Goal: Task Accomplishment & Management: Use online tool/utility

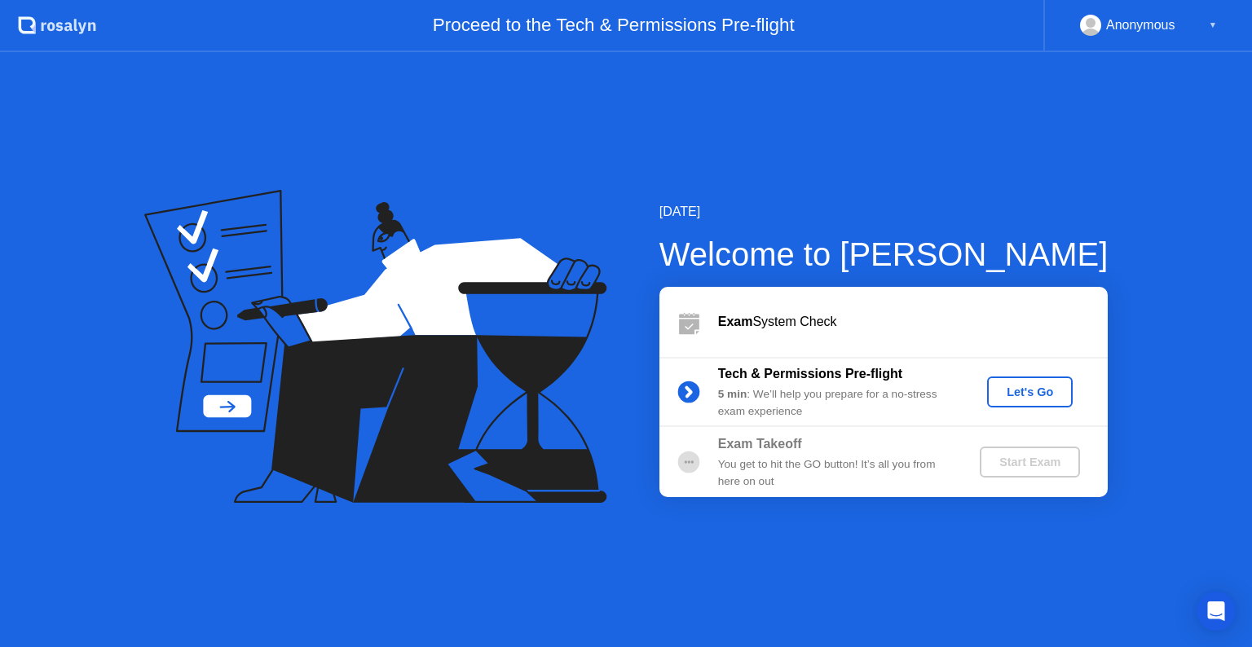
click at [1004, 392] on div "Let's Go" at bounding box center [1030, 392] width 73 height 13
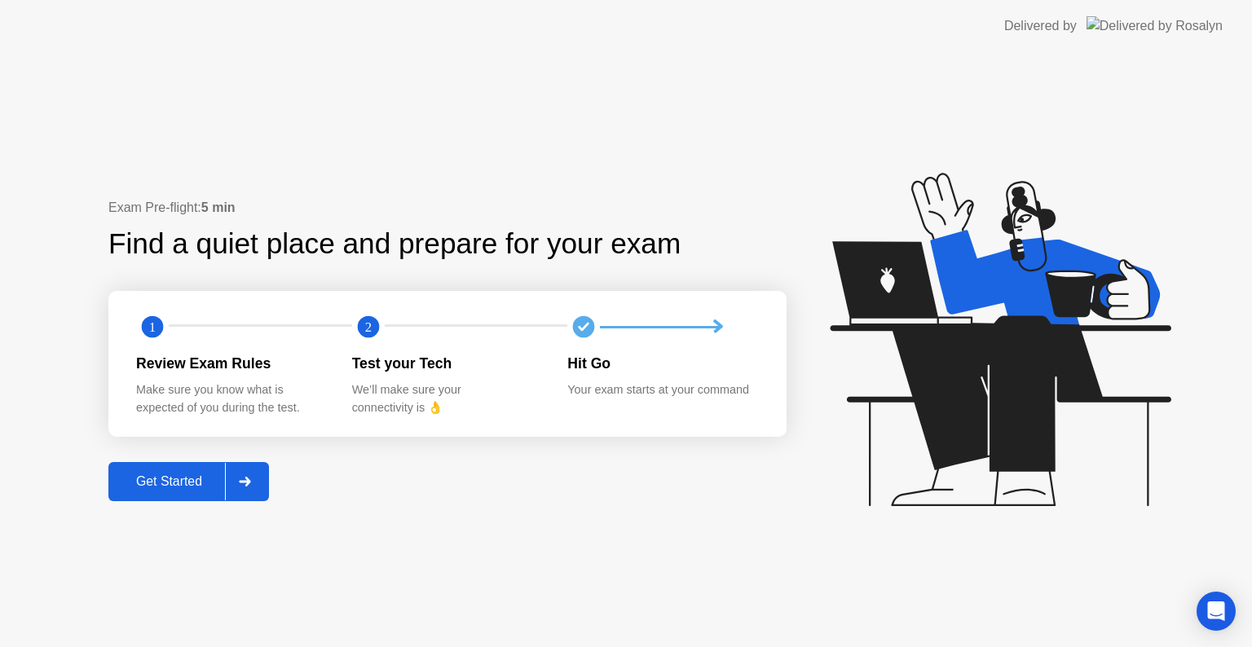
click at [183, 481] on div "Get Started" at bounding box center [169, 481] width 112 height 15
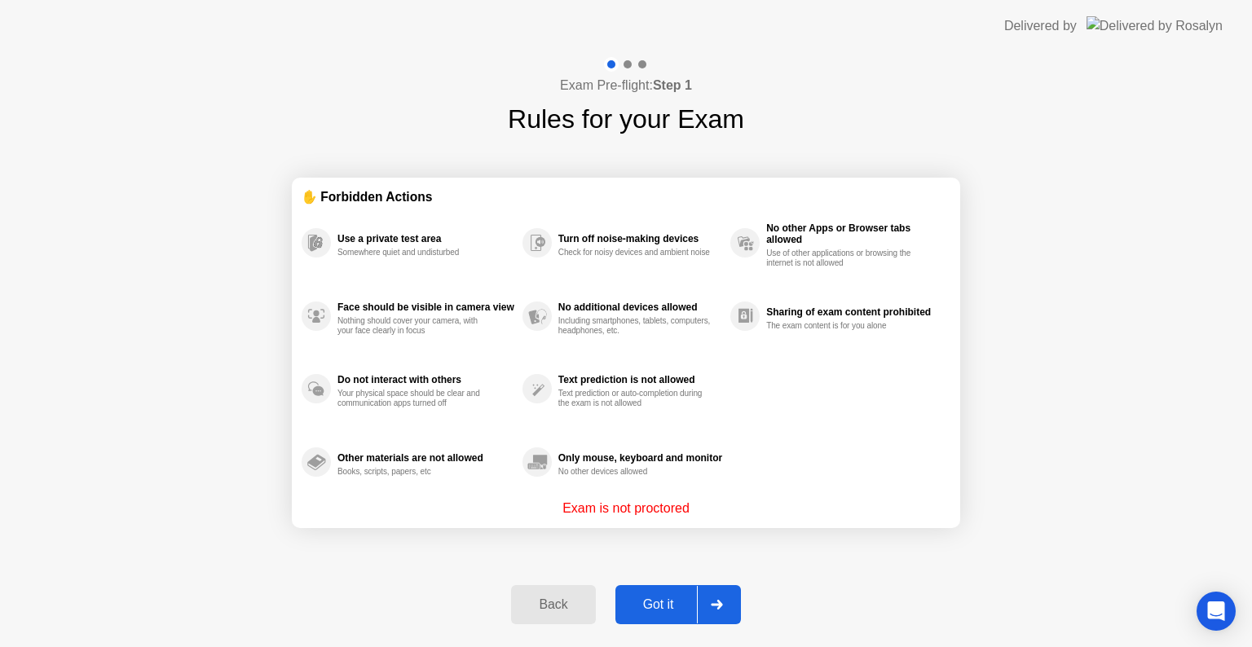
click at [666, 615] on button "Got it" at bounding box center [678, 604] width 126 height 39
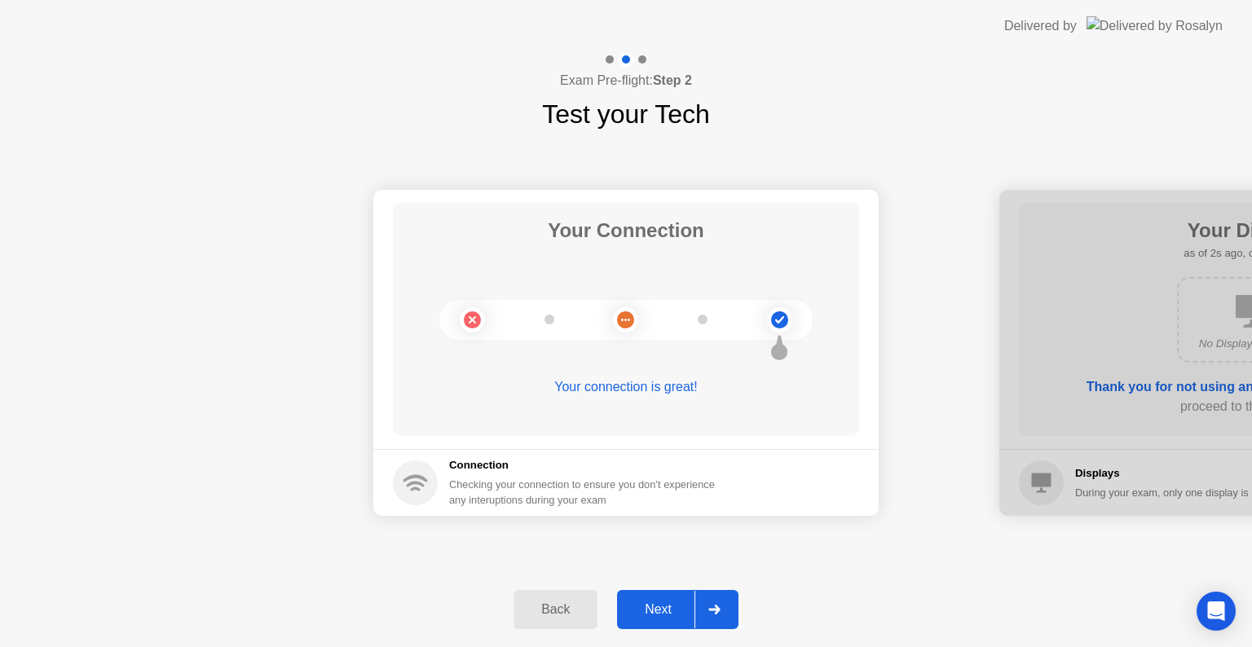
click at [672, 617] on div "Next" at bounding box center [658, 609] width 73 height 15
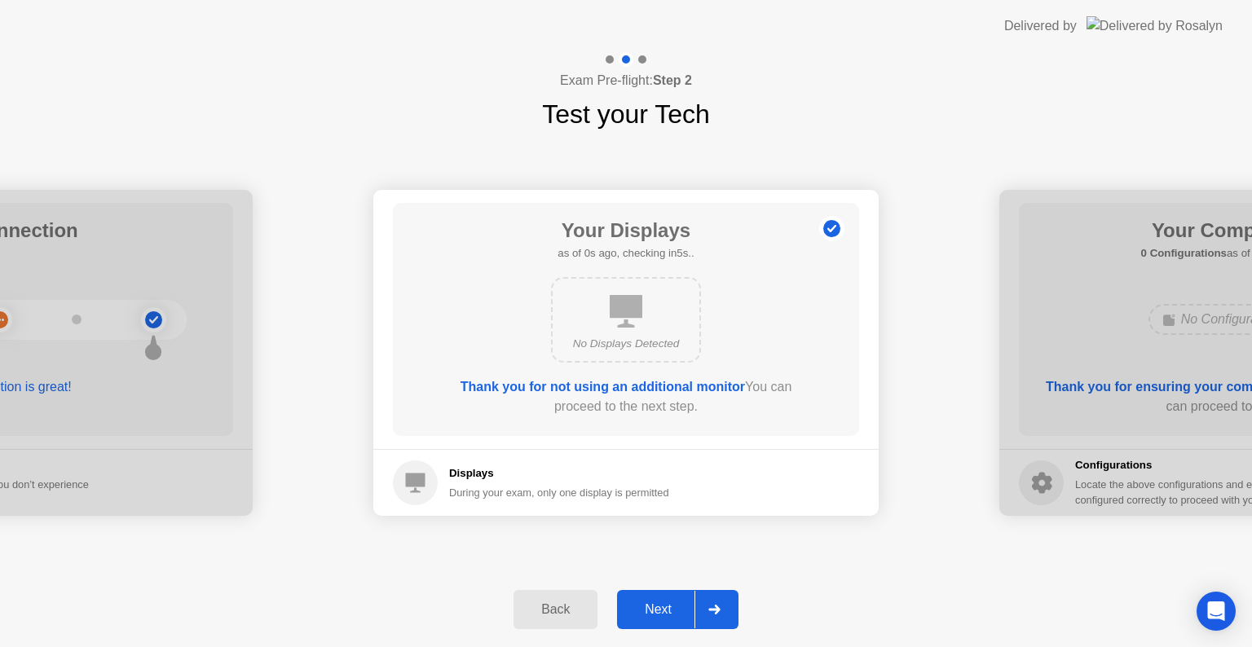
click at [672, 615] on div "Next" at bounding box center [658, 609] width 73 height 15
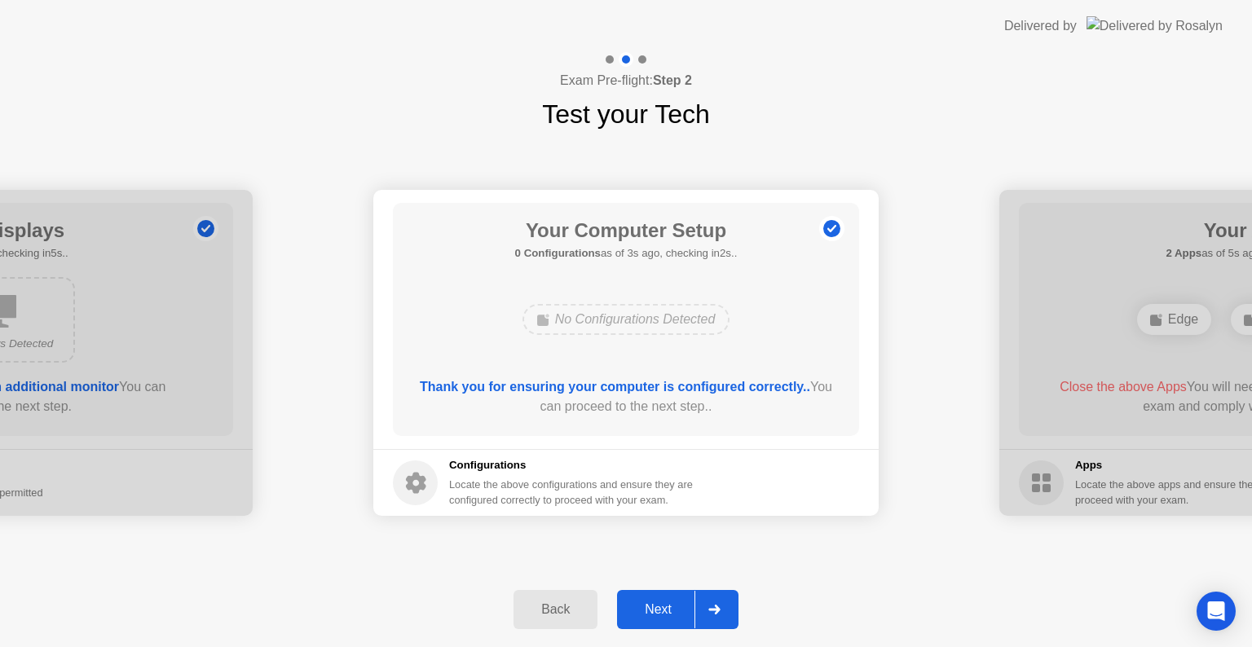
click at [672, 615] on div "Next" at bounding box center [658, 609] width 73 height 15
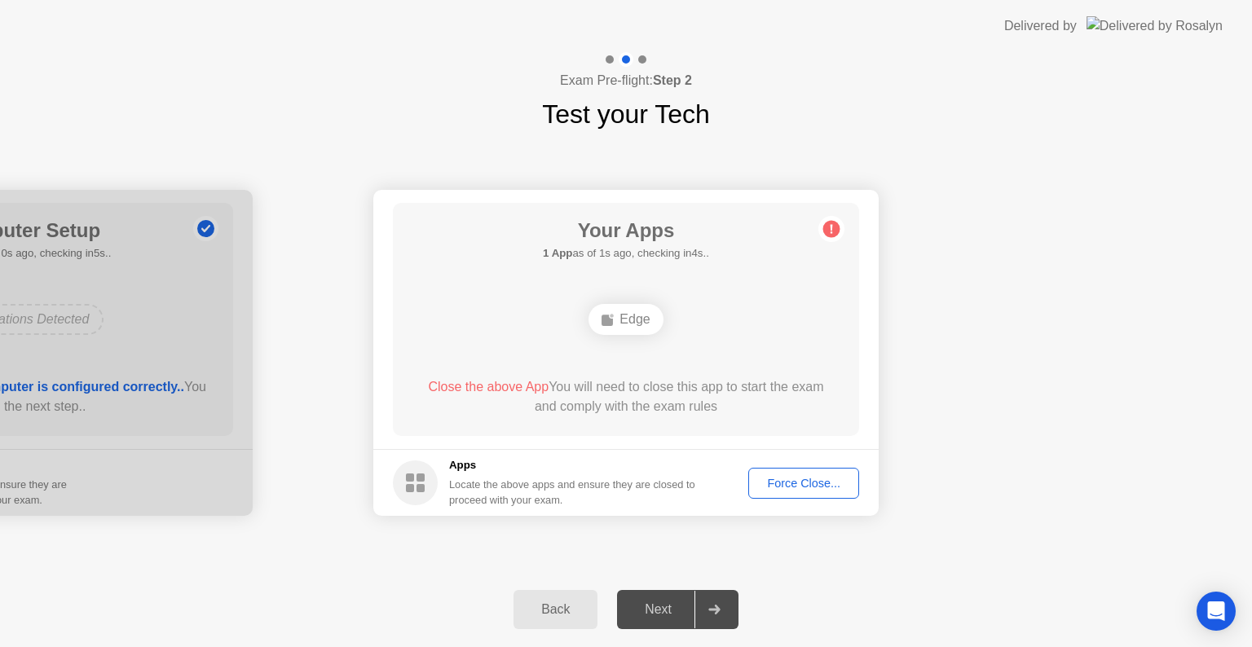
click at [633, 313] on div "Edge" at bounding box center [625, 319] width 74 height 31
click at [782, 485] on div "Force Close..." at bounding box center [803, 483] width 99 height 13
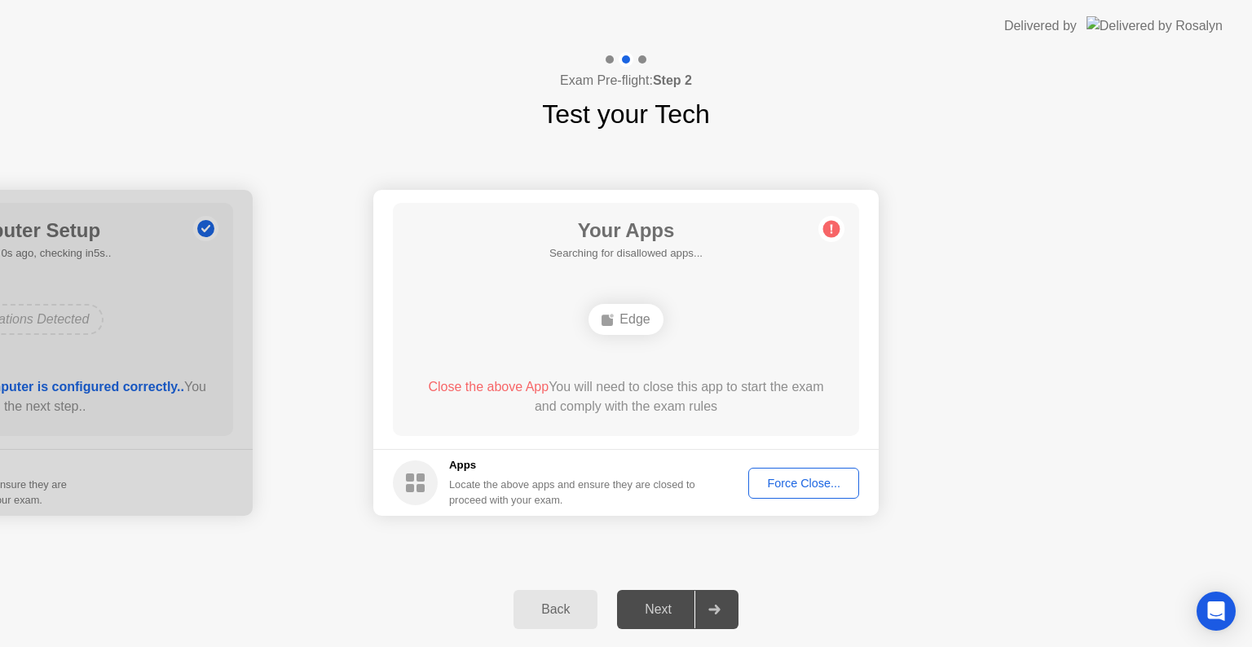
click at [806, 468] on button "Force Close..." at bounding box center [803, 483] width 111 height 31
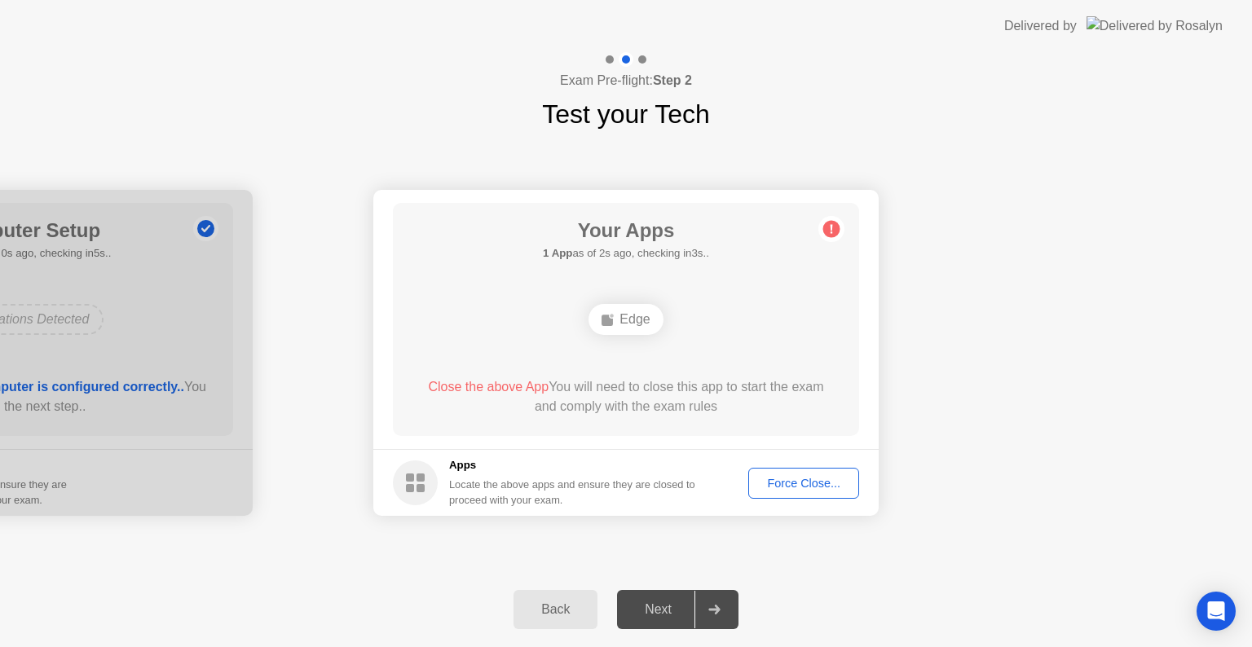
click at [835, 229] on circle at bounding box center [831, 229] width 17 height 17
drag, startPoint x: 610, startPoint y: 284, endPoint x: 619, endPoint y: 302, distance: 20.4
click at [619, 295] on div "Your Apps 1 App as of 3s ago, checking in2s.. Edge Close the above App You will…" at bounding box center [626, 319] width 466 height 233
click at [625, 309] on div "Edge" at bounding box center [625, 319] width 74 height 31
click at [635, 337] on div "Edge" at bounding box center [625, 320] width 373 height 44
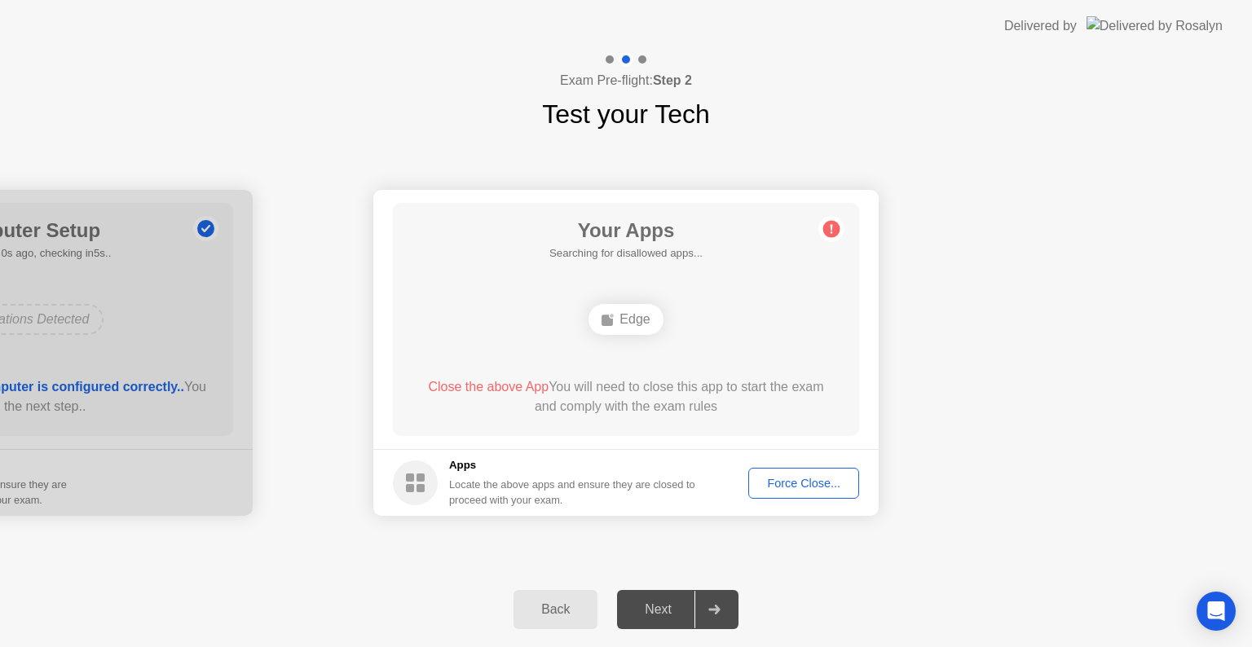
click at [627, 326] on div "Edge" at bounding box center [625, 319] width 74 height 31
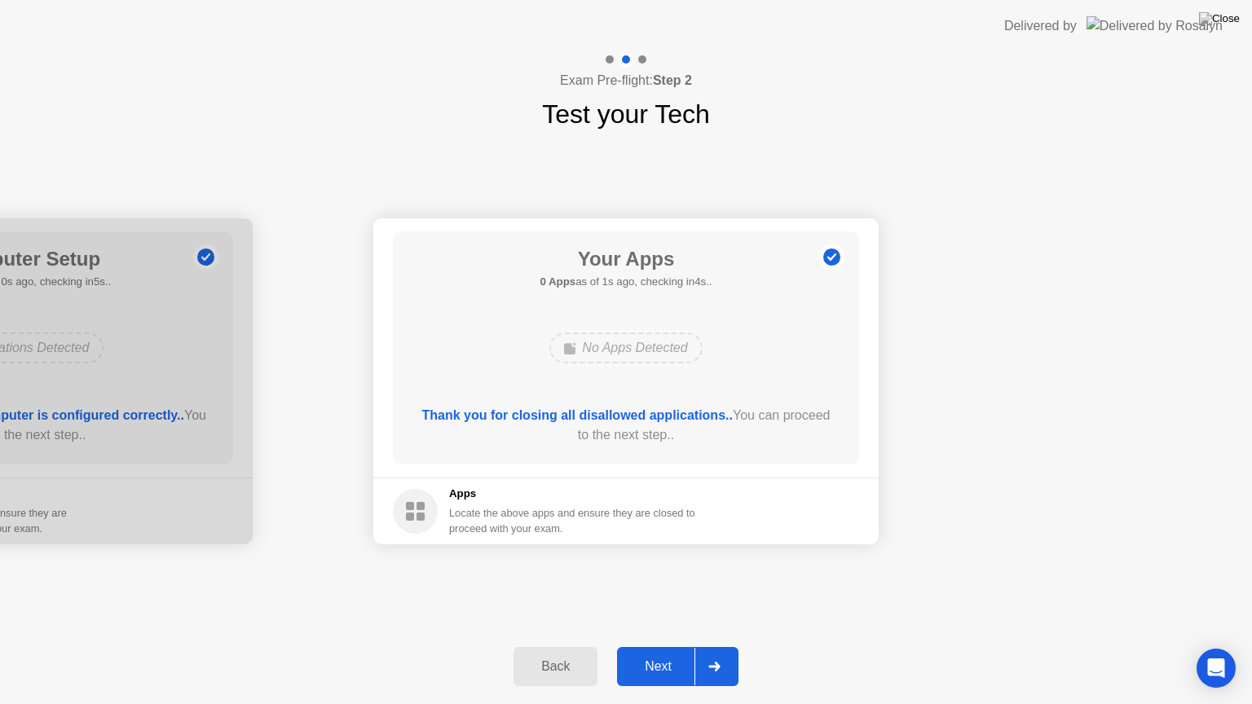
click at [660, 646] on div "Next" at bounding box center [658, 666] width 73 height 15
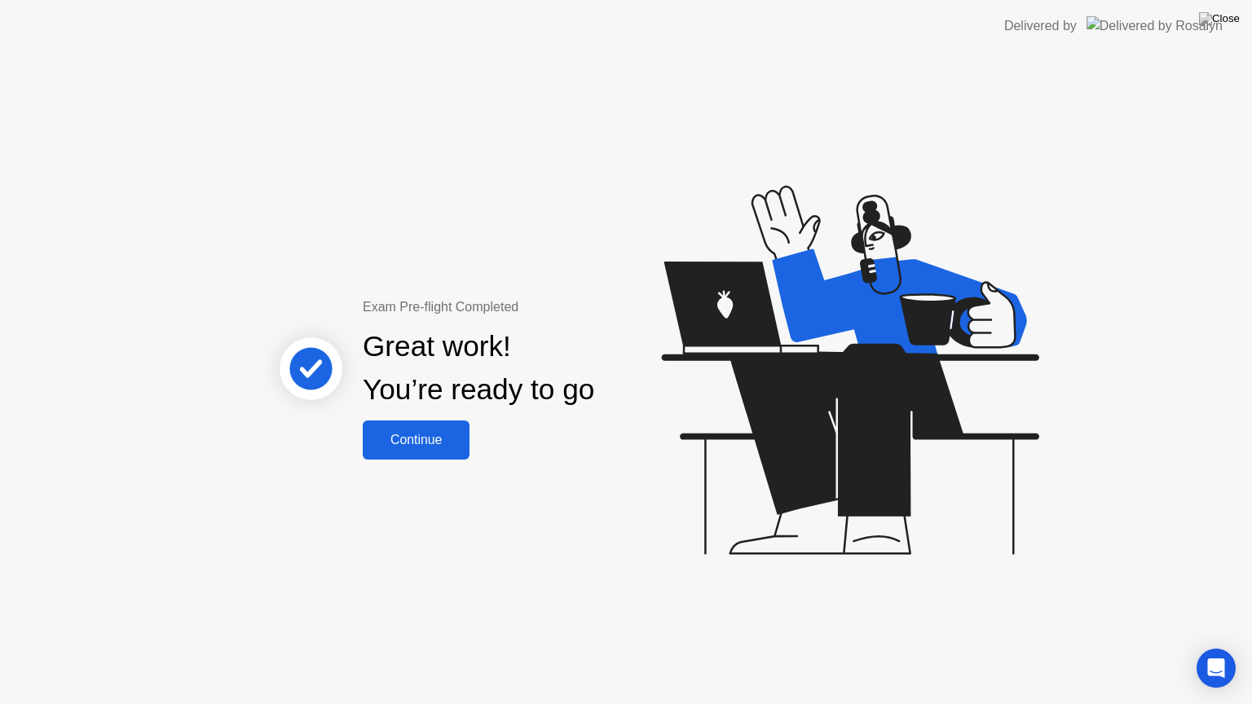
click at [408, 447] on div "Continue" at bounding box center [416, 440] width 97 height 15
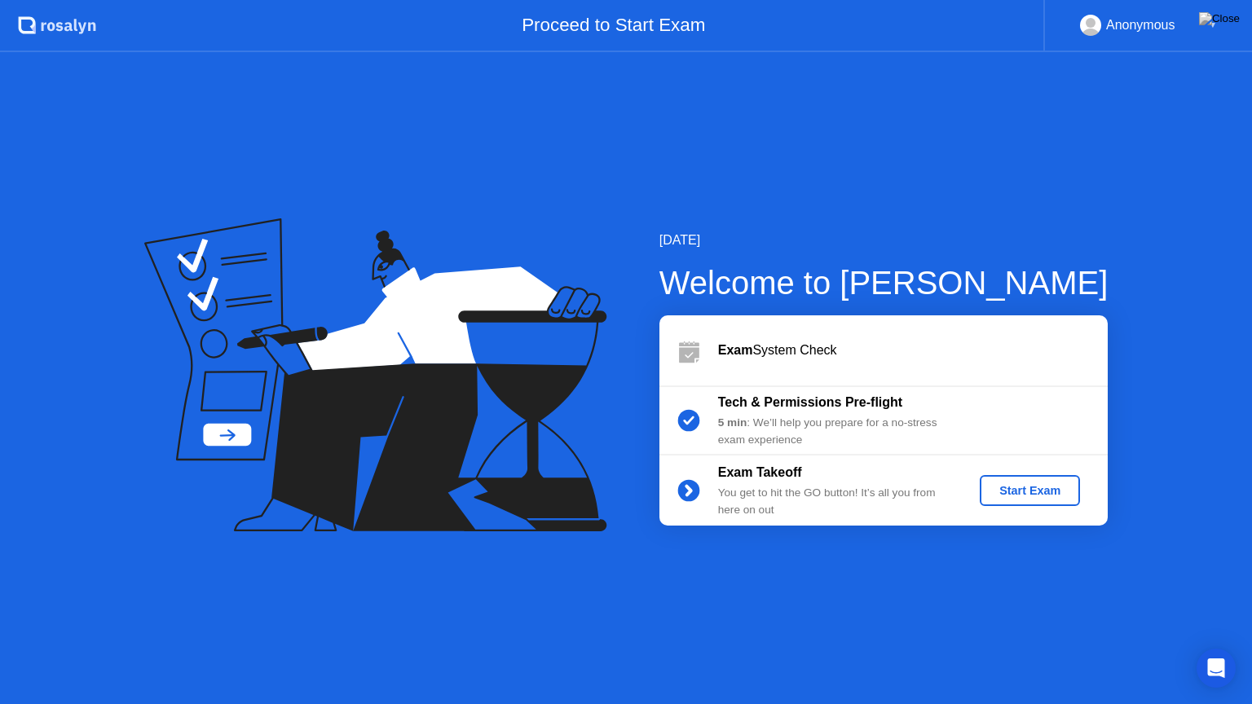
click at [1005, 496] on div "Start Exam" at bounding box center [1029, 490] width 87 height 13
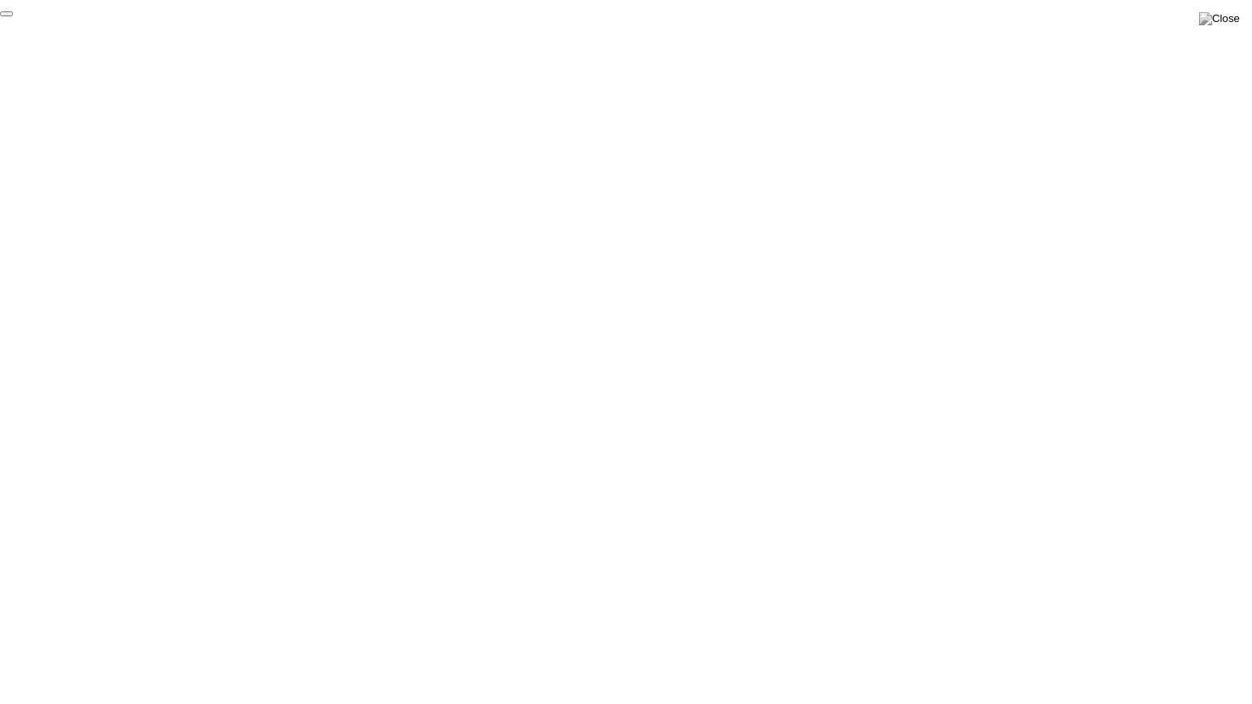
click div "End Proctoring Session"
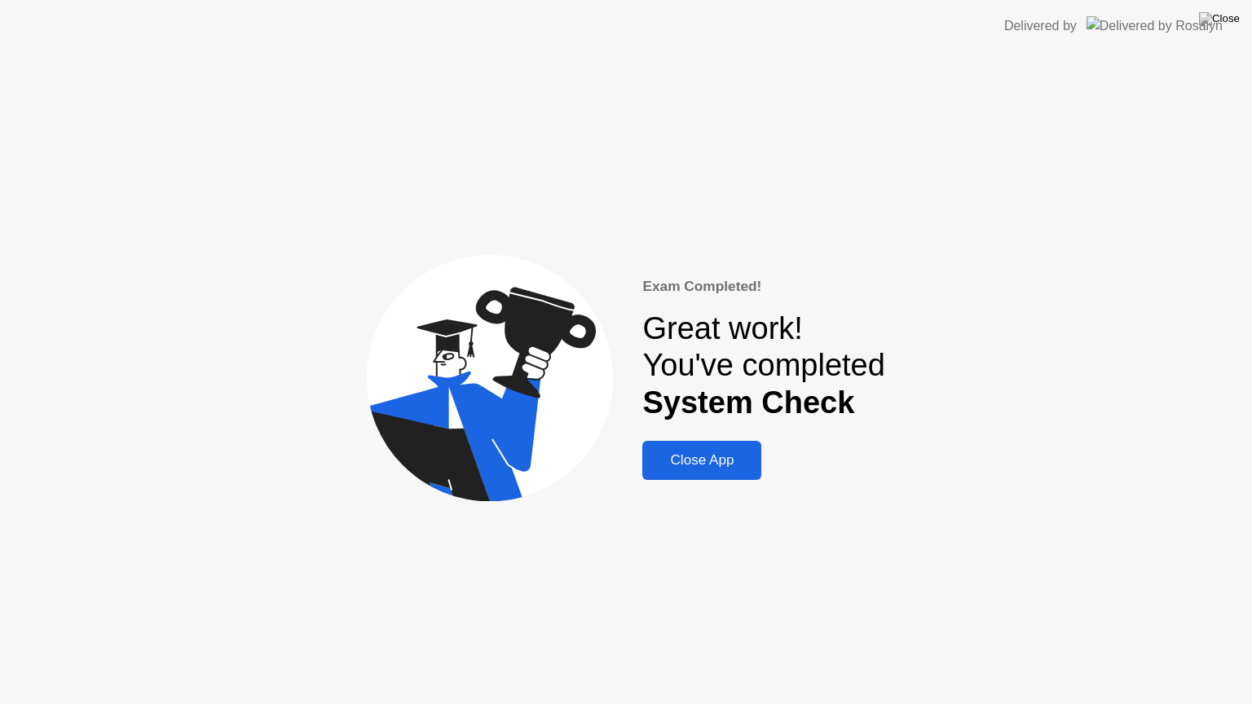
click at [690, 456] on div "Close App" at bounding box center [701, 460] width 109 height 16
